Goal: Task Accomplishment & Management: Manage account settings

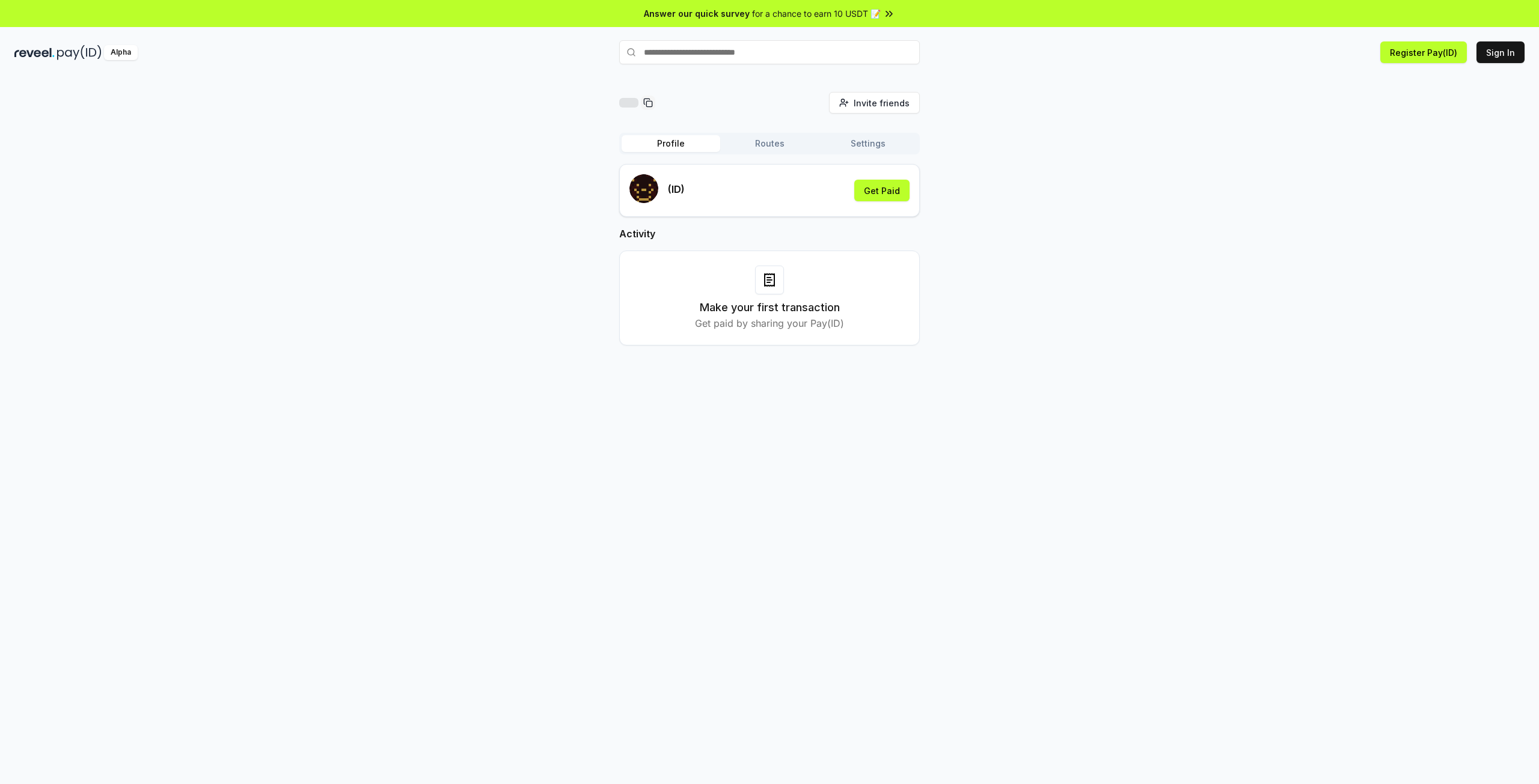
click at [775, 144] on button "Routes" at bounding box center [770, 144] width 99 height 17
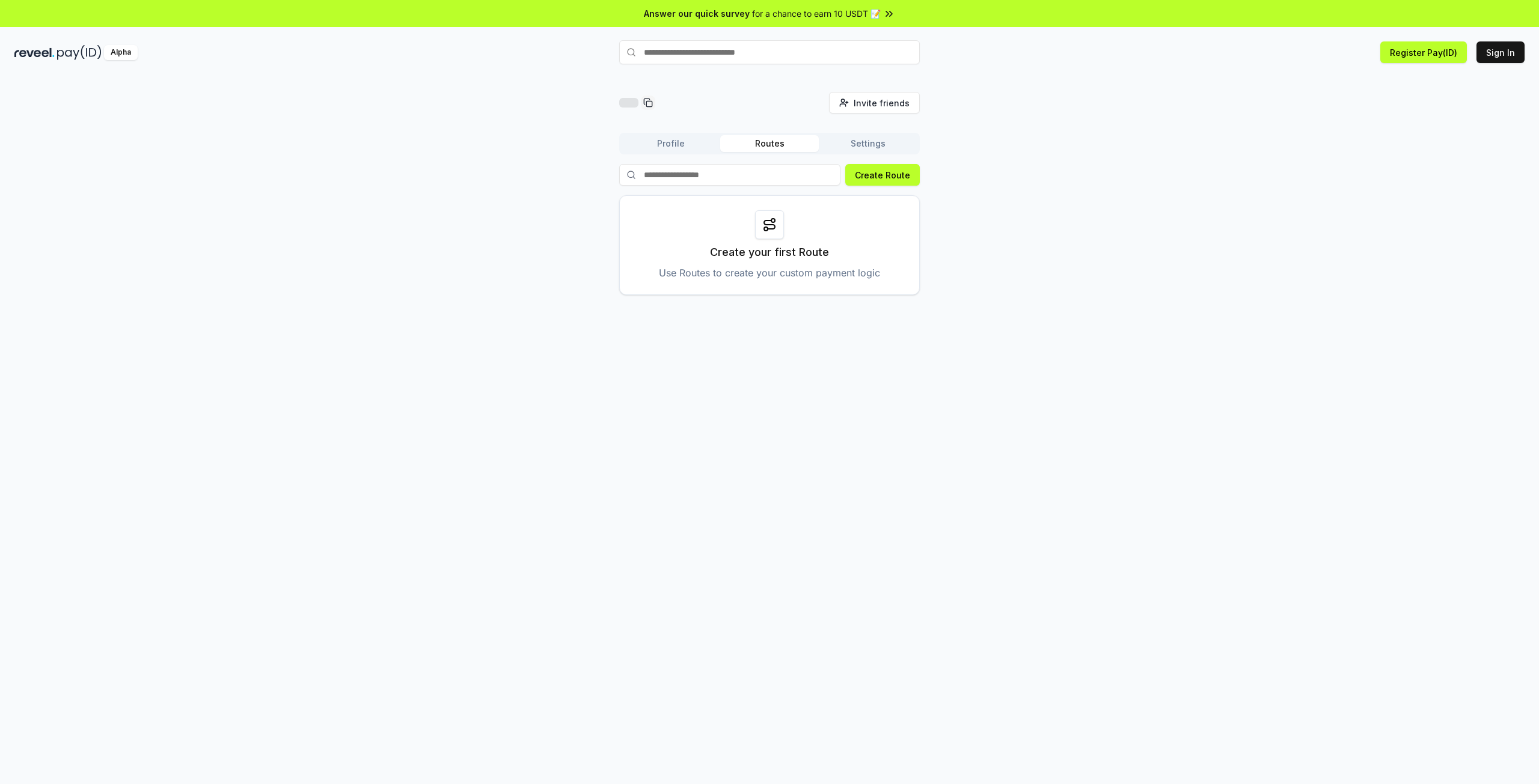
click at [690, 146] on button "Profile" at bounding box center [671, 144] width 99 height 17
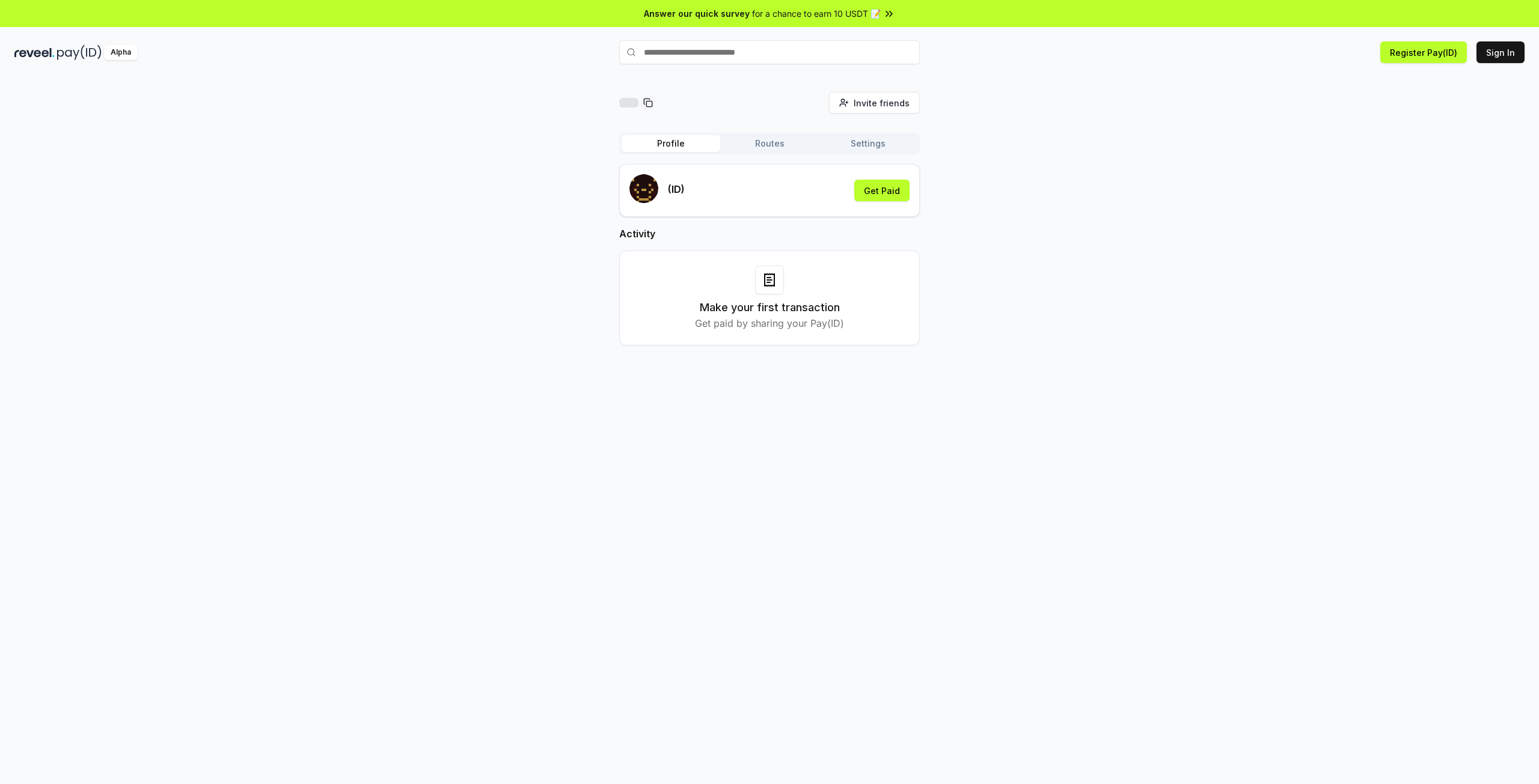
click at [772, 294] on div at bounding box center [770, 280] width 29 height 29
click at [815, 326] on p "Get paid by sharing your Pay(ID)" at bounding box center [769, 323] width 149 height 14
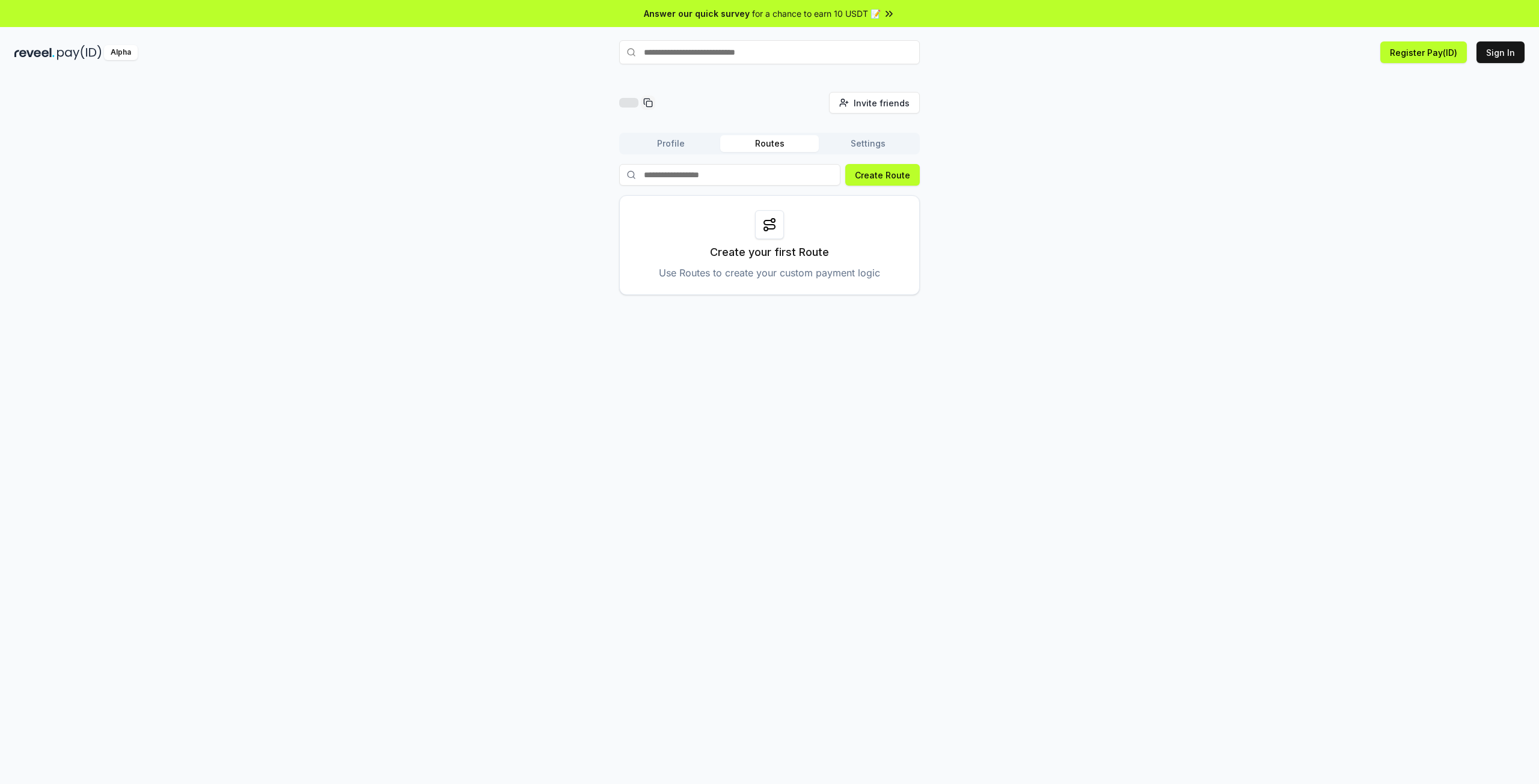
click at [747, 148] on button "Routes" at bounding box center [770, 144] width 99 height 17
click at [839, 144] on button "Settings" at bounding box center [868, 144] width 99 height 17
click at [712, 209] on input at bounding box center [749, 204] width 240 height 22
click at [671, 202] on div at bounding box center [652, 204] width 46 height 27
click at [664, 202] on rect at bounding box center [665, 205] width 5 height 5
